Goal: Task Accomplishment & Management: Manage account settings

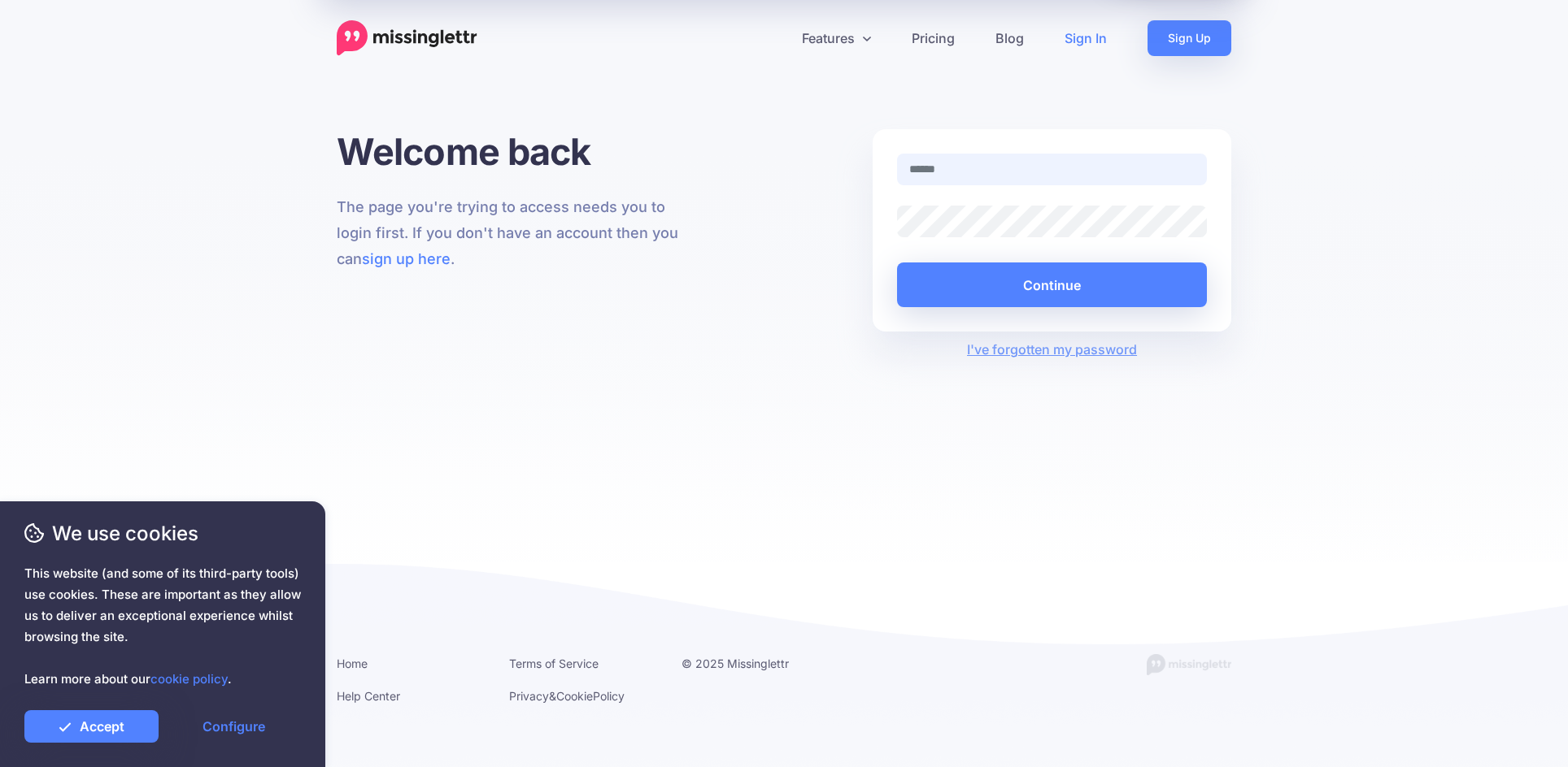
type input "**********"
click at [1029, 281] on button "Continue" at bounding box center [1051, 285] width 310 height 45
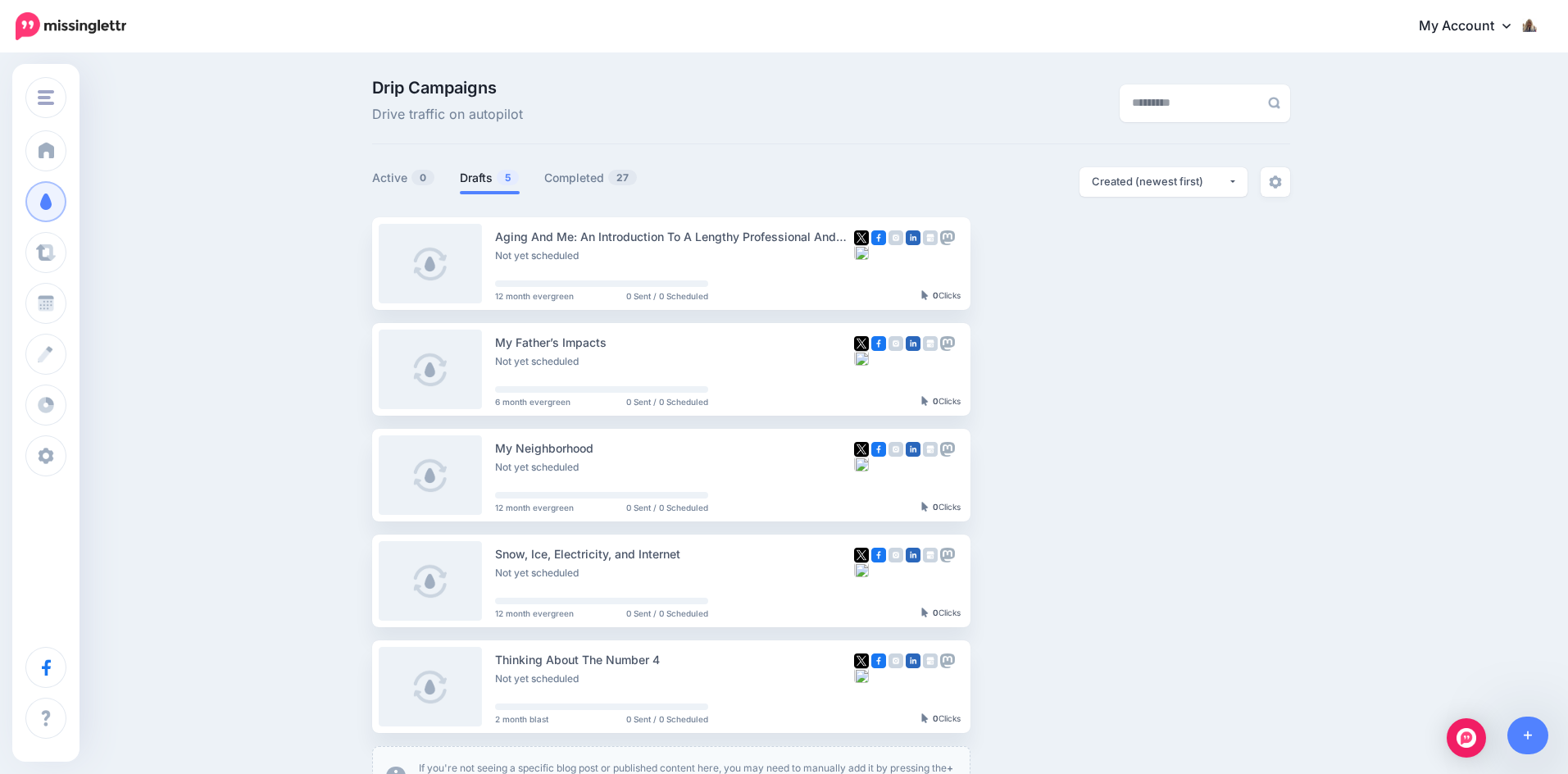
click at [1470, 28] on link "My Account" at bounding box center [1473, 26] width 141 height 40
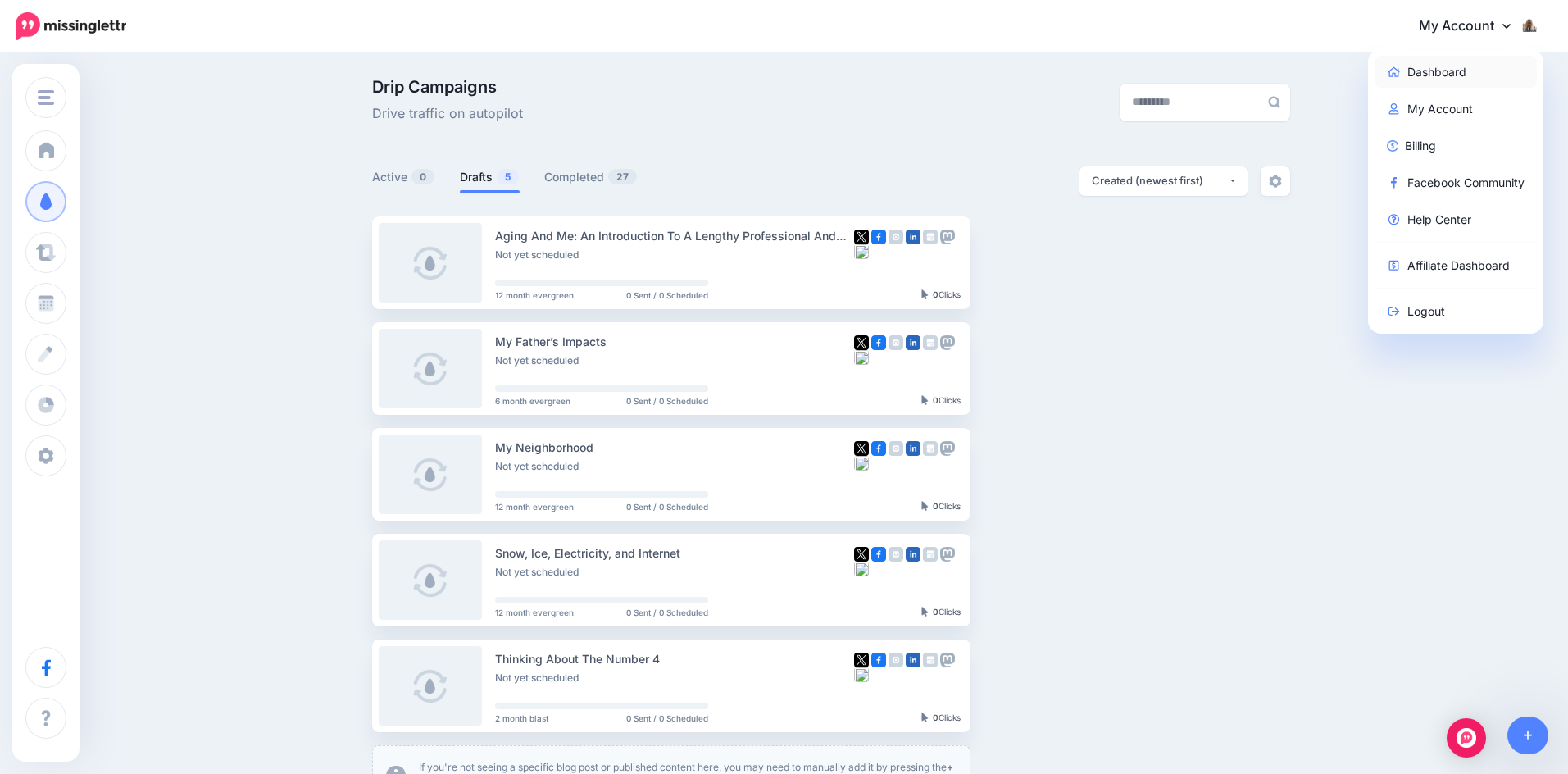
scroll to position [0, 4]
click at [1446, 76] on link "Dashboard" at bounding box center [1456, 72] width 163 height 32
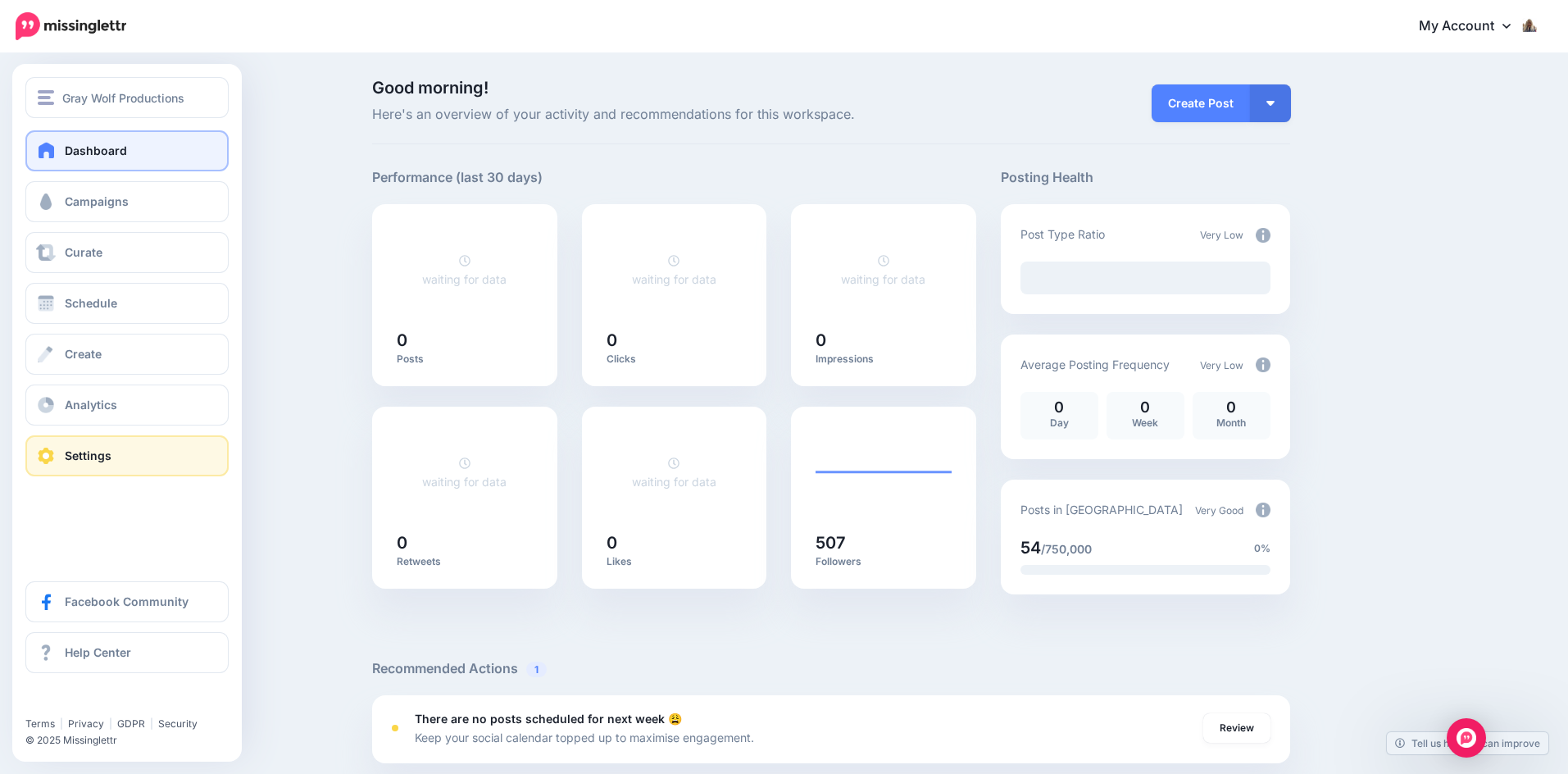
click at [93, 457] on span "Settings" at bounding box center [88, 455] width 47 height 14
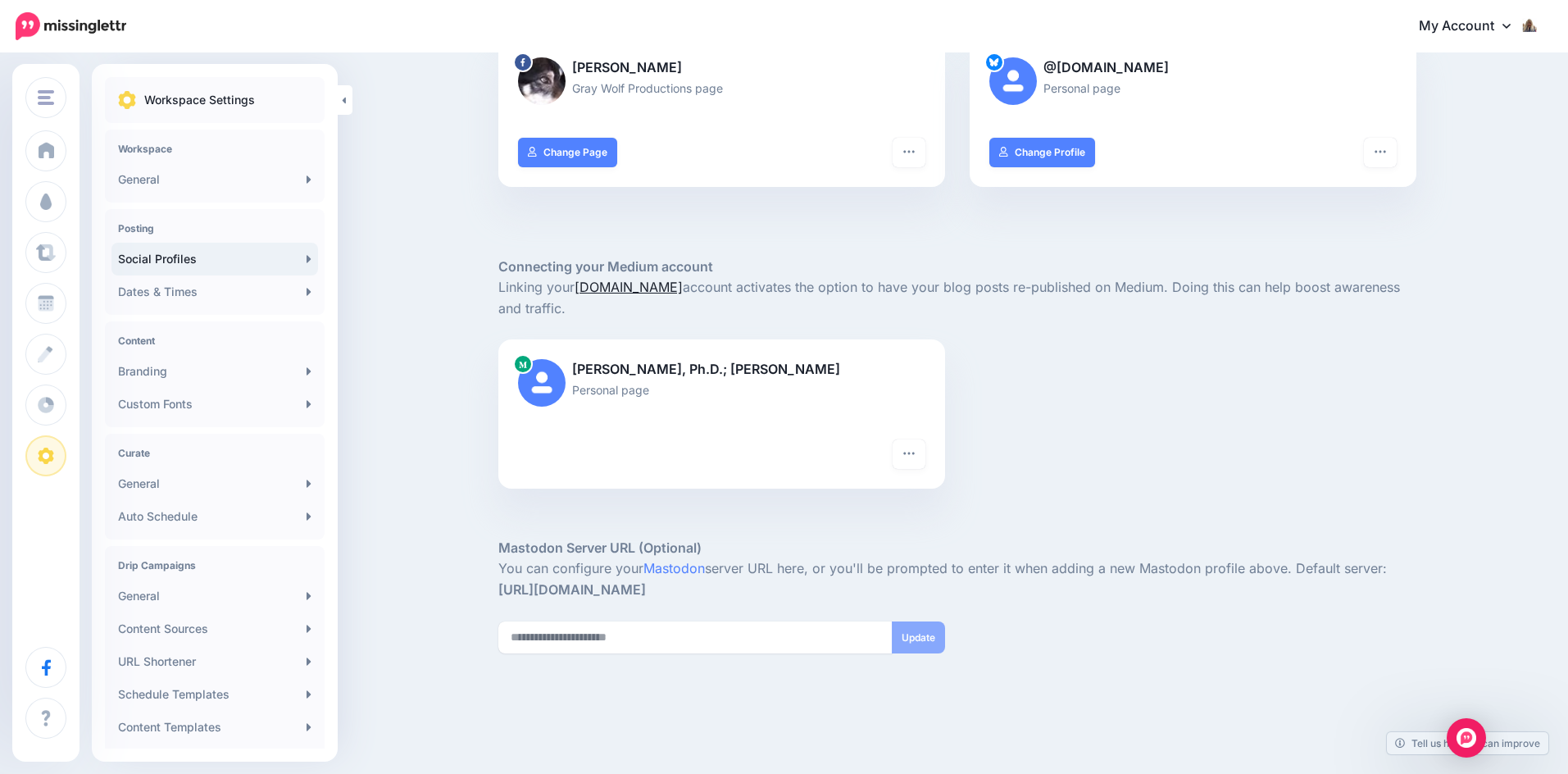
scroll to position [364, 0]
click at [648, 277] on link "[DOMAIN_NAME]" at bounding box center [628, 285] width 108 height 16
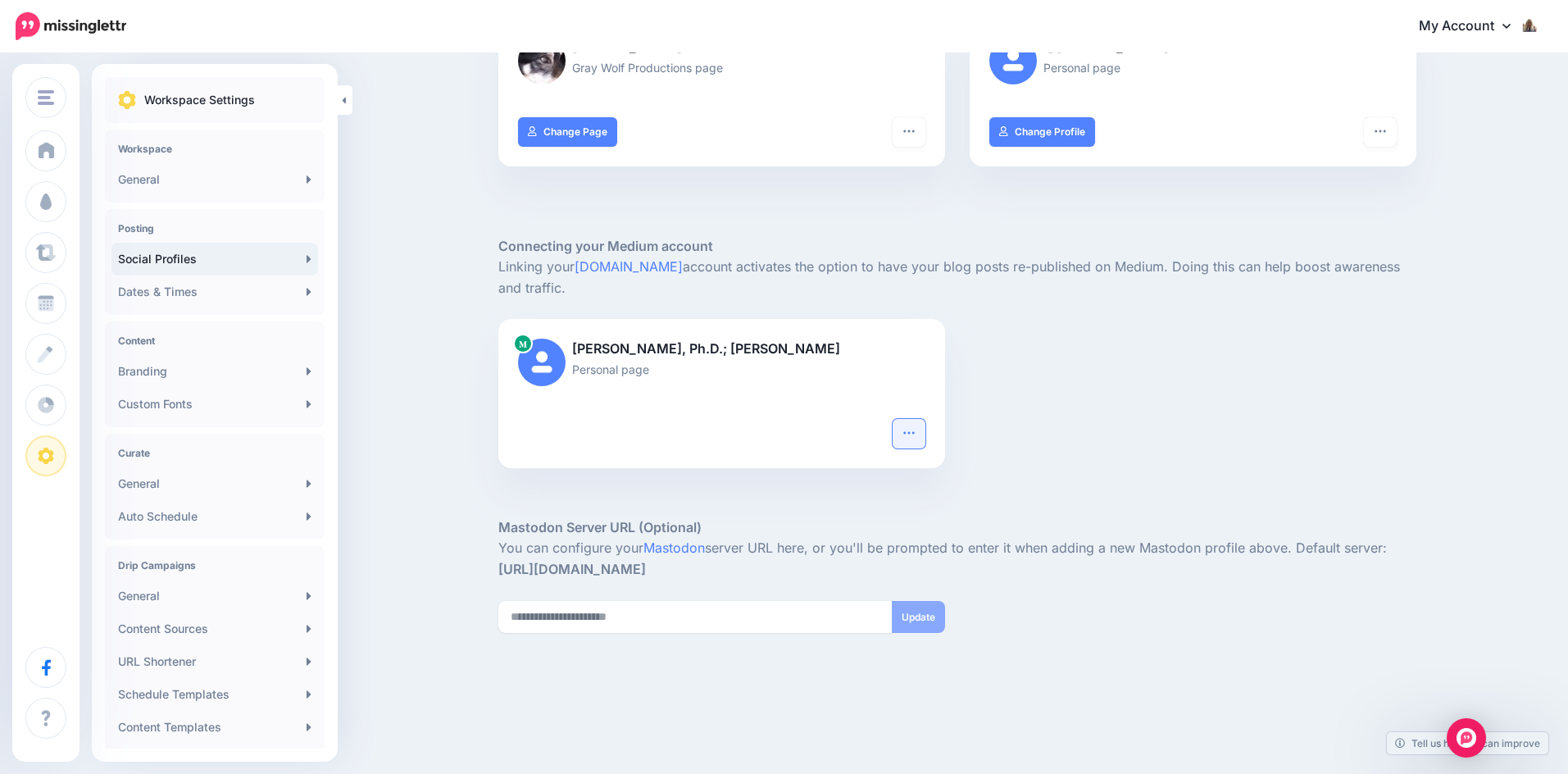
scroll to position [382, 1]
click at [907, 431] on button "button" at bounding box center [909, 434] width 33 height 30
click at [875, 466] on link "Reconnect" at bounding box center [858, 475] width 120 height 32
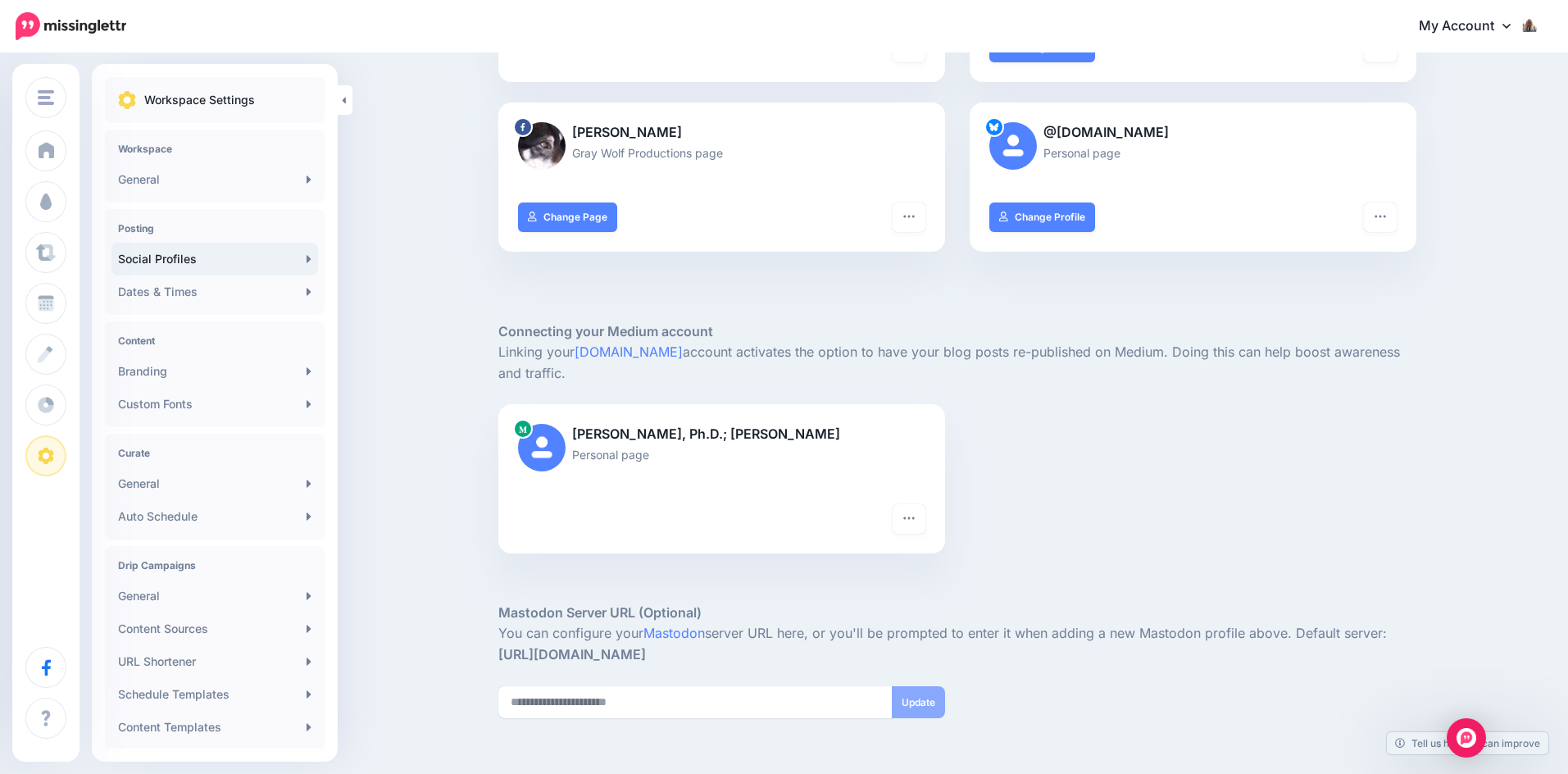
scroll to position [420, 0]
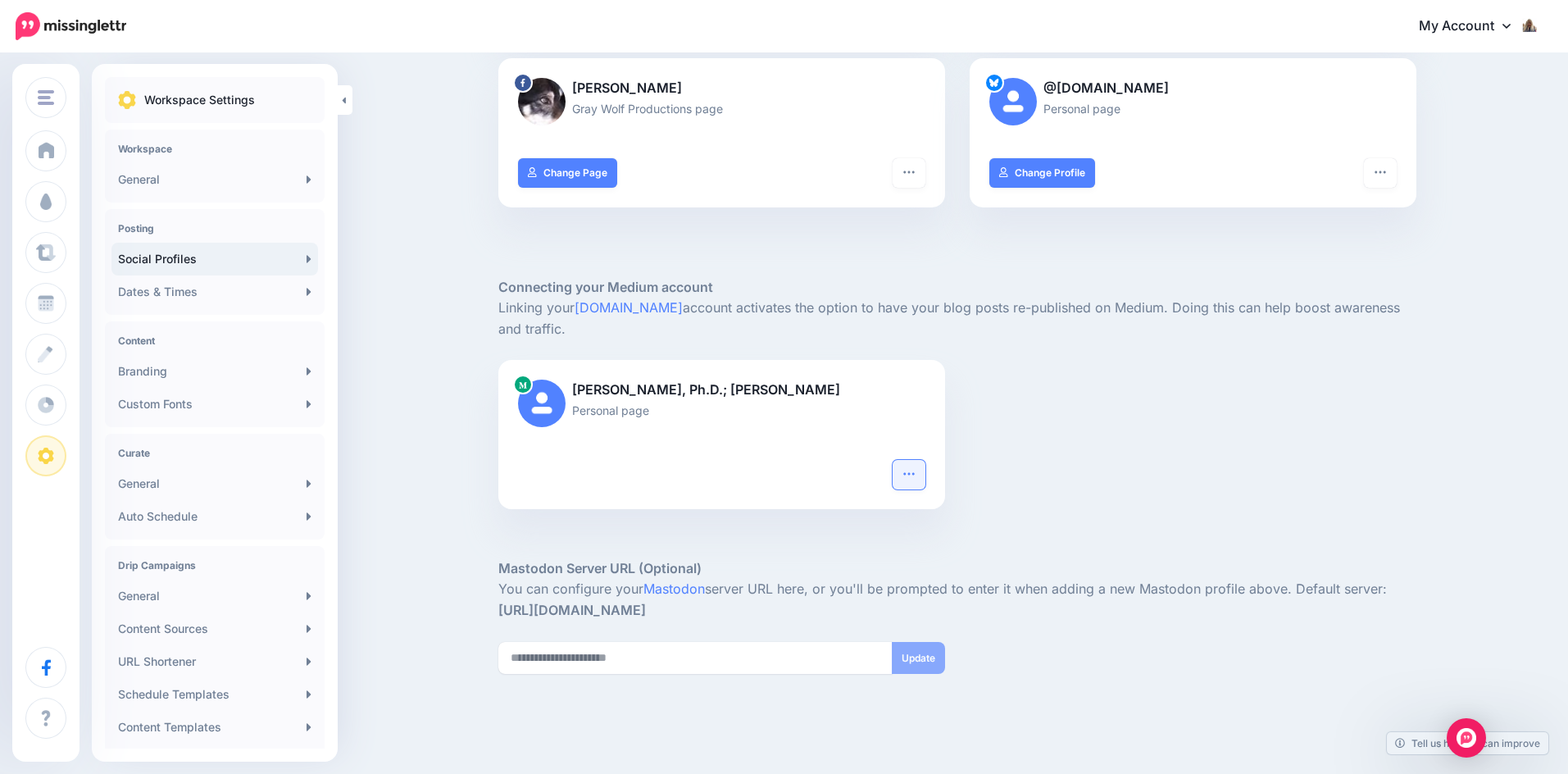
click at [915, 470] on icon "button" at bounding box center [909, 474] width 13 height 13
click at [874, 506] on link "Reconnect" at bounding box center [858, 515] width 120 height 32
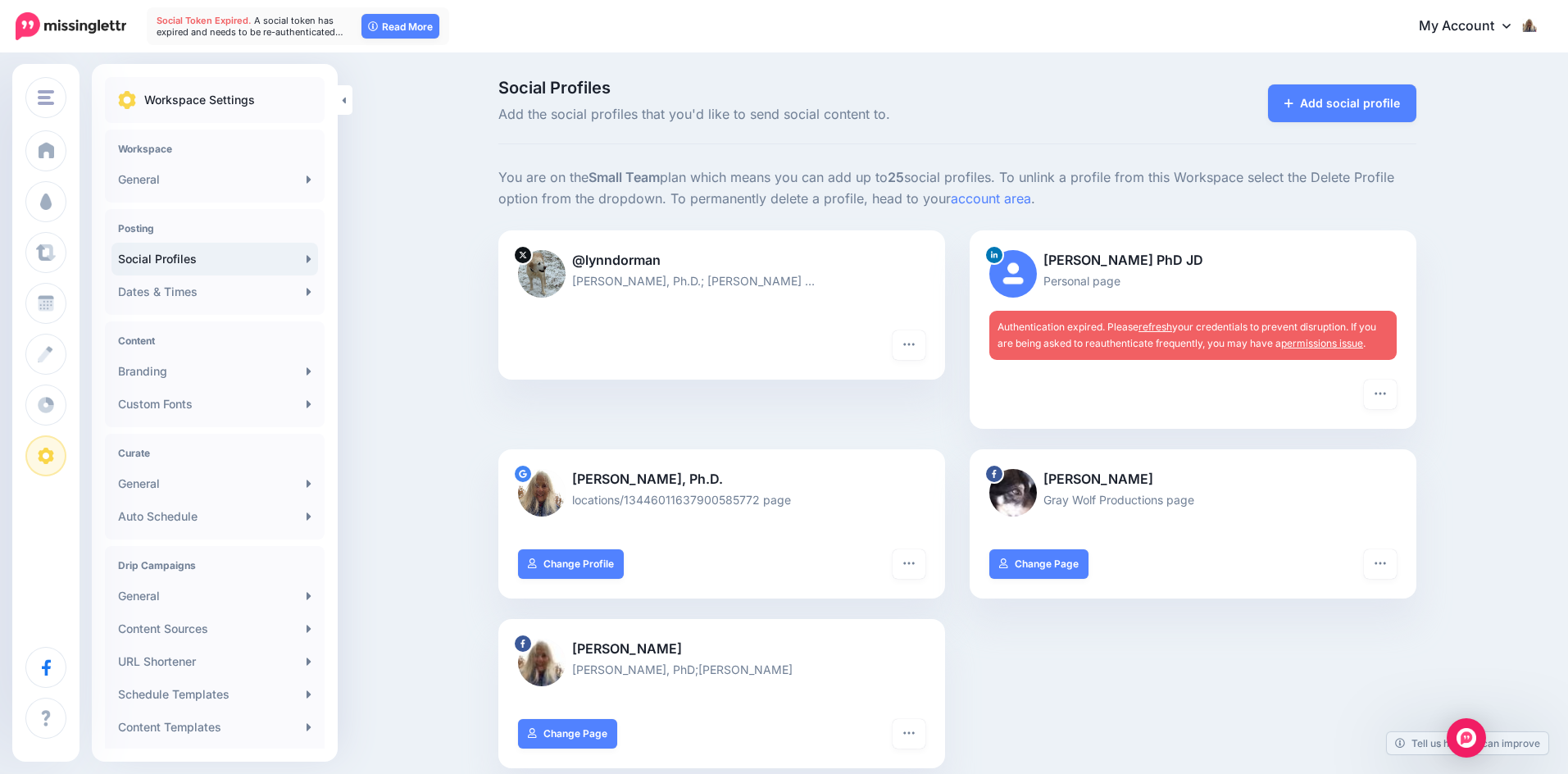
click at [1166, 322] on link "refresh" at bounding box center [1155, 327] width 34 height 13
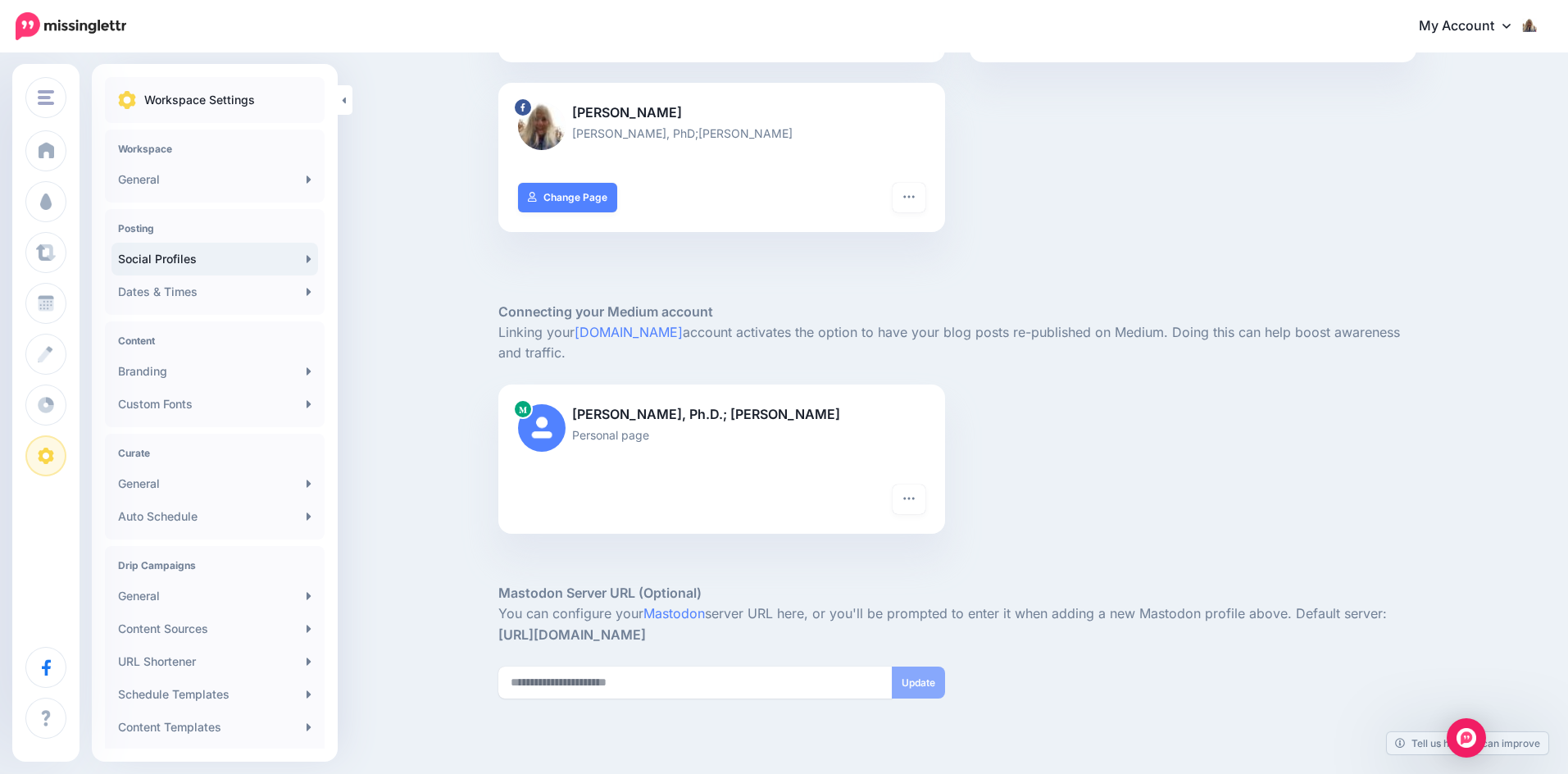
scroll to position [566, 0]
click at [910, 496] on icon "button" at bounding box center [909, 497] width 11 height 3
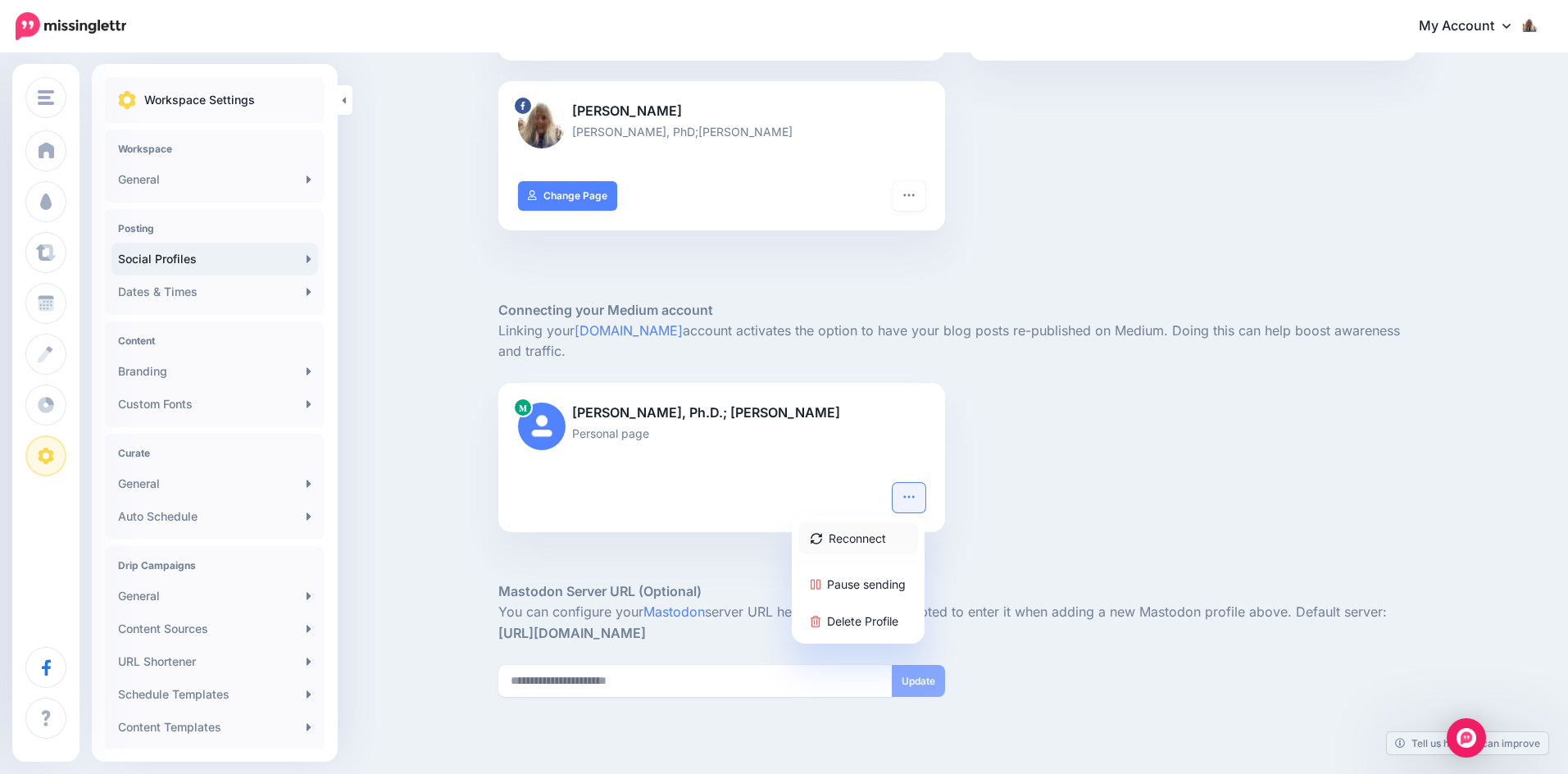
click at [849, 528] on link "Reconnect" at bounding box center [858, 537] width 120 height 32
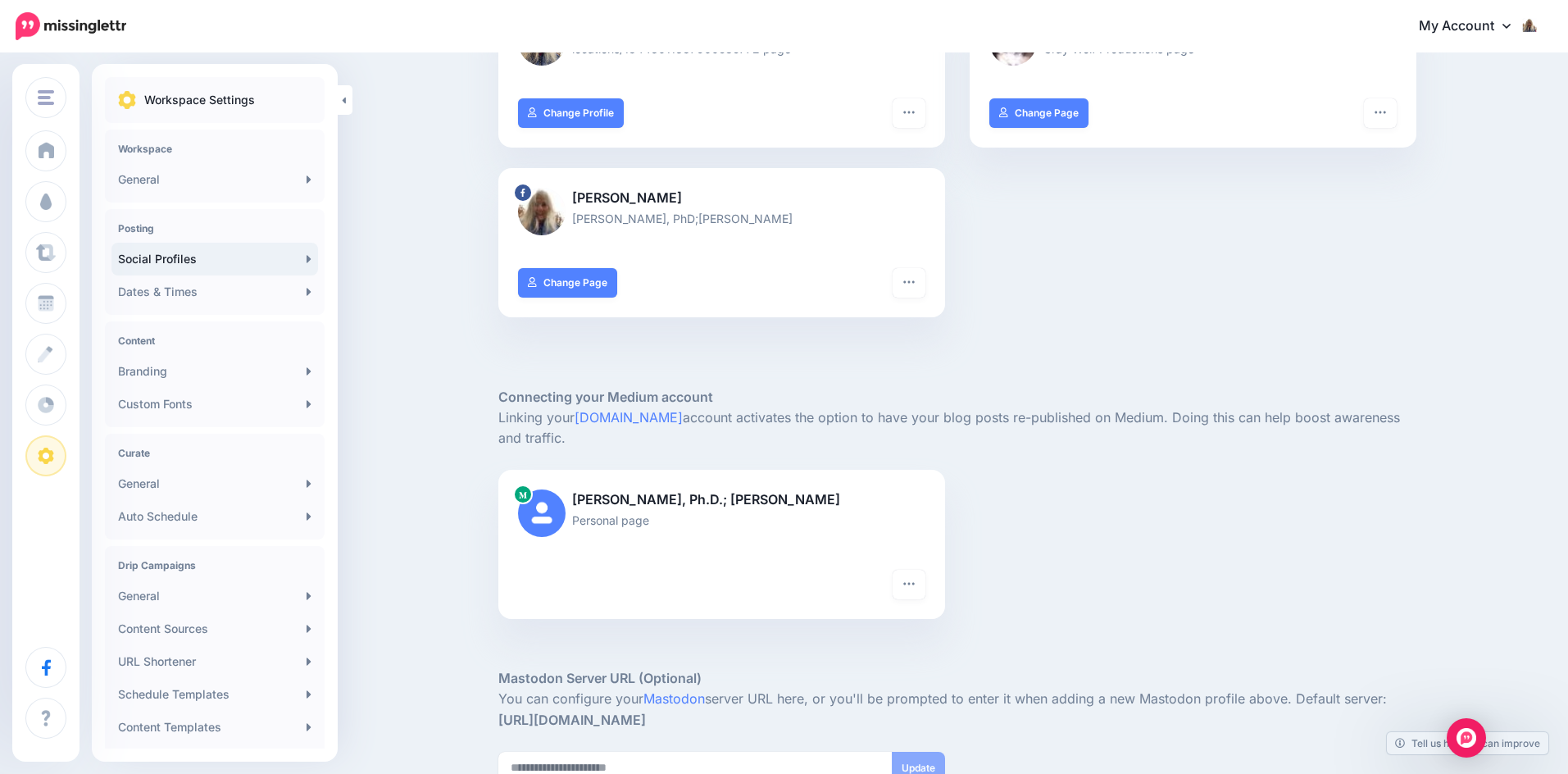
scroll to position [481, 0]
click at [613, 410] on link "[DOMAIN_NAME]" at bounding box center [628, 416] width 108 height 16
